Goal: Task Accomplishment & Management: Manage account settings

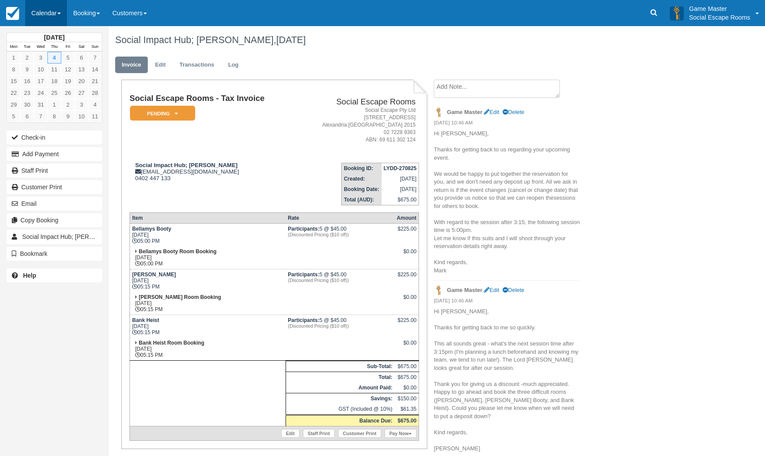
click at [44, 14] on link "Calendar" at bounding box center [46, 13] width 42 height 26
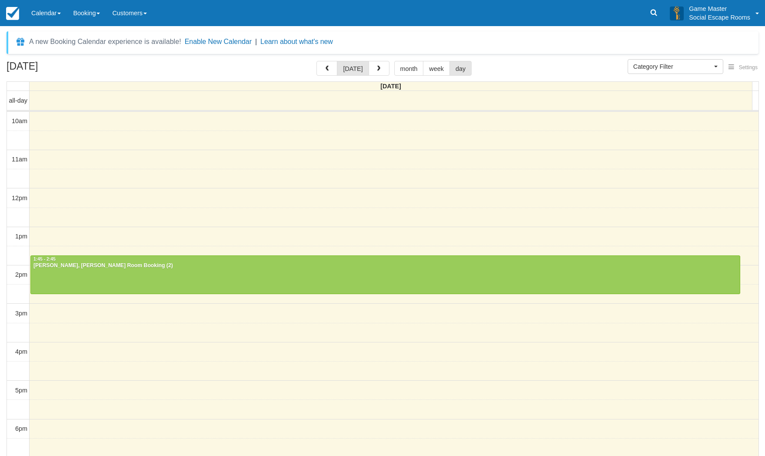
select select
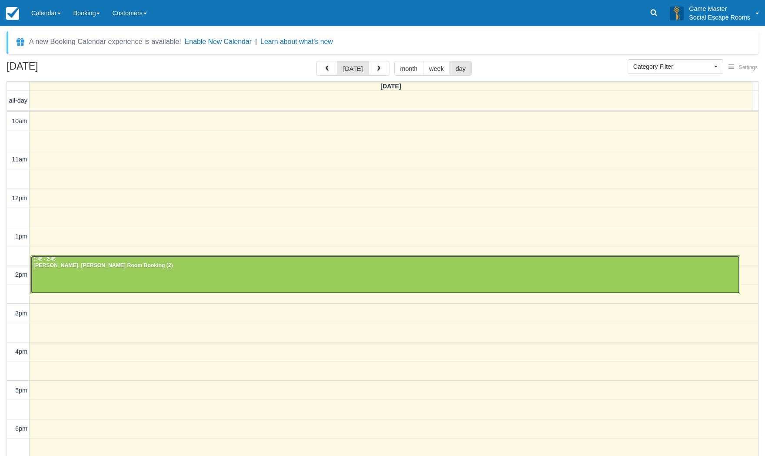
click at [95, 269] on div "[PERSON_NAME], [PERSON_NAME] Room Booking (2)" at bounding box center [385, 265] width 705 height 7
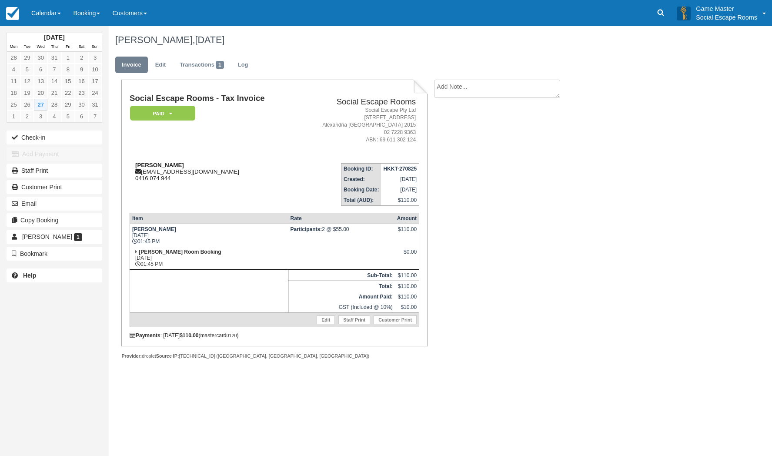
click at [140, 166] on strong "Sara Palmieri" at bounding box center [159, 165] width 49 height 7
drag, startPoint x: 140, startPoint y: 166, endPoint x: 160, endPoint y: 165, distance: 19.6
click at [160, 165] on strong "Sara Palmieri" at bounding box center [159, 165] width 49 height 7
click at [654, 17] on link at bounding box center [660, 13] width 20 height 26
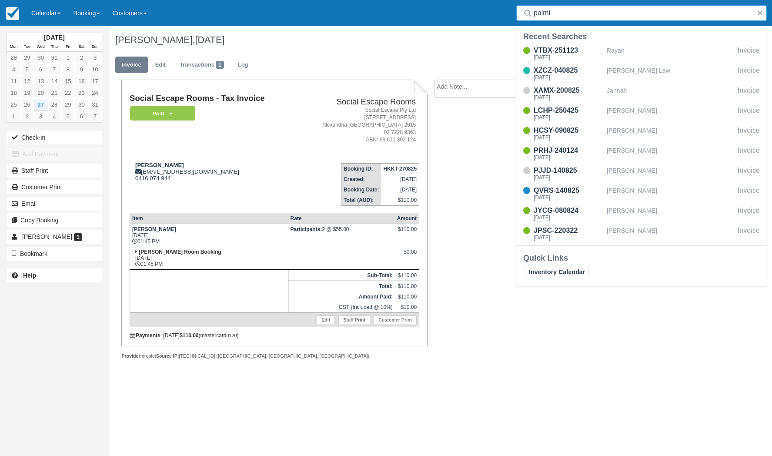
type input "palmie"
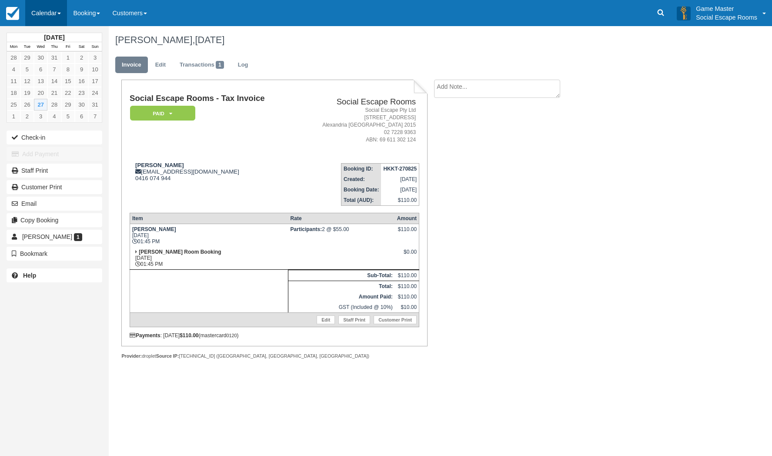
click at [56, 14] on link "Calendar" at bounding box center [46, 13] width 42 height 26
click at [46, 128] on ul "Customer Inventory Month Week Day" at bounding box center [60, 78] width 70 height 104
click at [53, 14] on link "Calendar" at bounding box center [46, 13] width 42 height 26
click at [54, 116] on link "Day" at bounding box center [60, 119] width 69 height 18
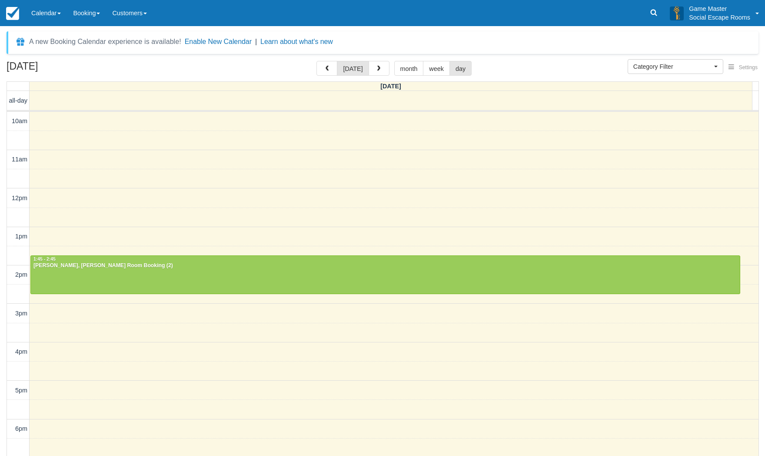
select select
